Goal: Find specific page/section: Find specific page/section

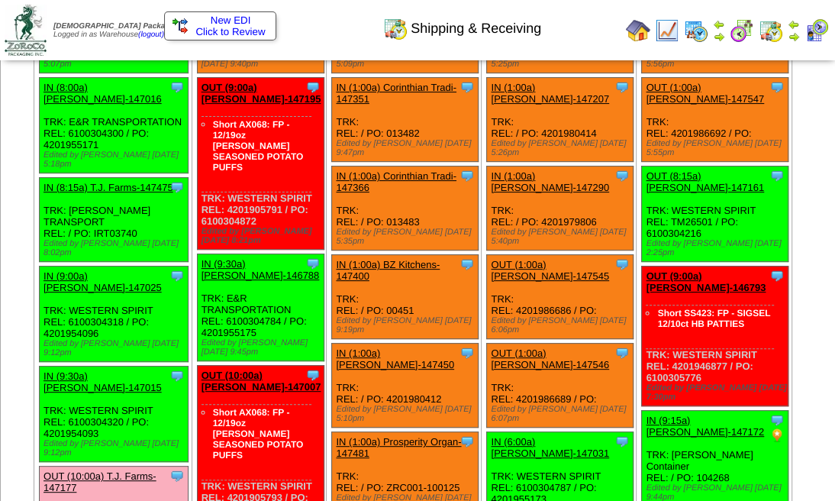
scroll to position [356, 0]
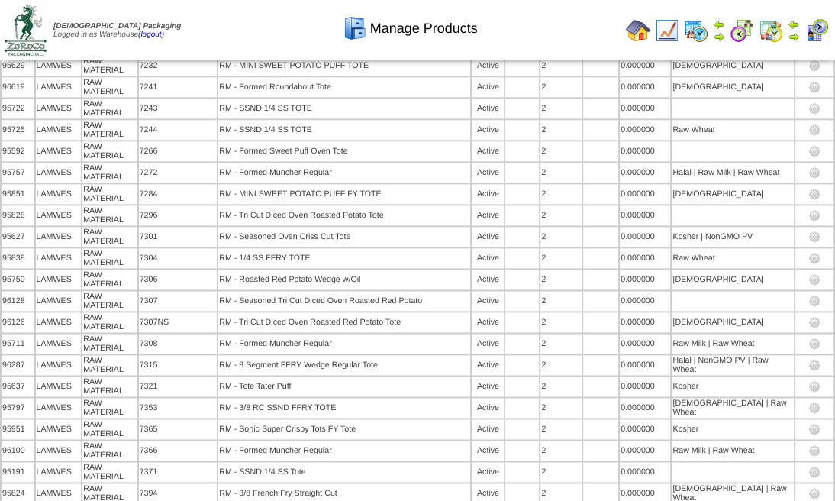
scroll to position [8738, 0]
